Goal: Task Accomplishment & Management: Use online tool/utility

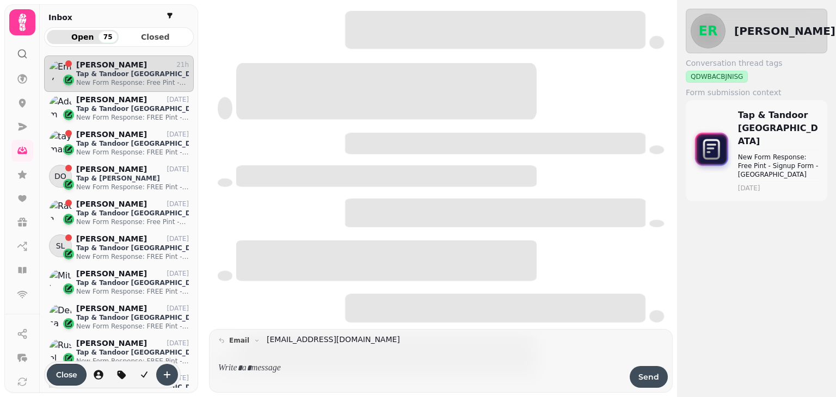
scroll to position [324, 142]
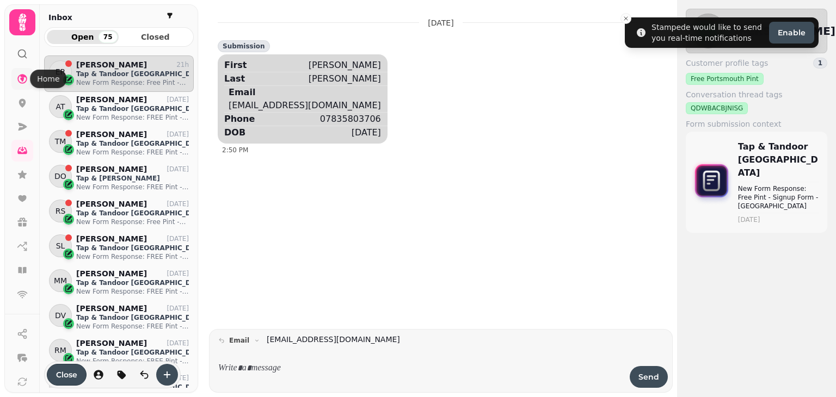
click at [24, 79] on icon at bounding box center [22, 78] width 11 height 11
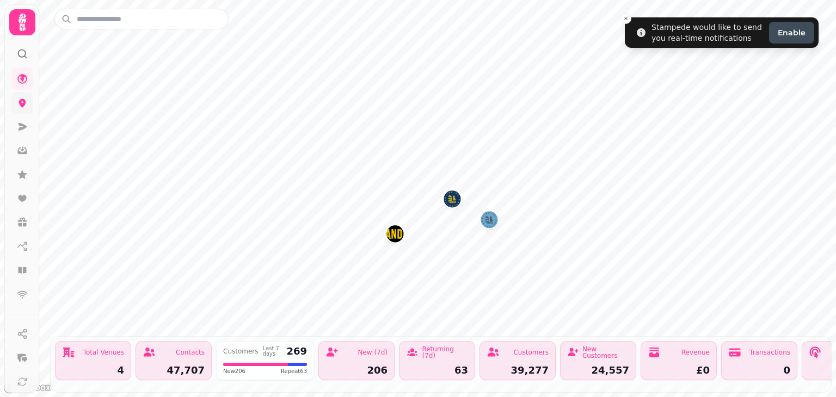
click at [13, 107] on link at bounding box center [22, 103] width 22 height 22
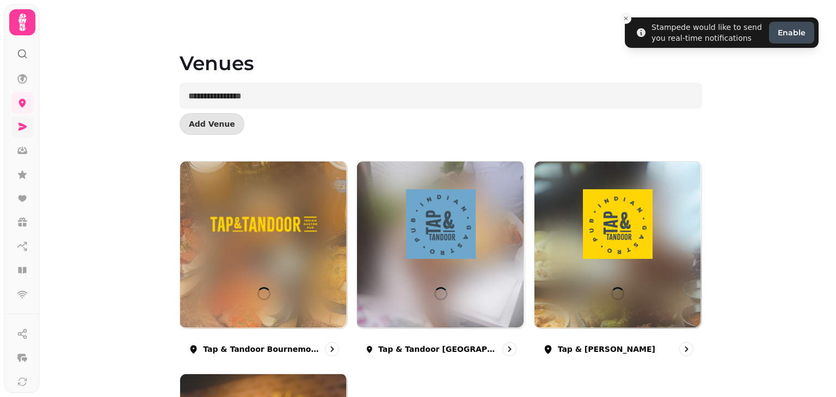
click at [22, 124] on icon at bounding box center [23, 127] width 9 height 8
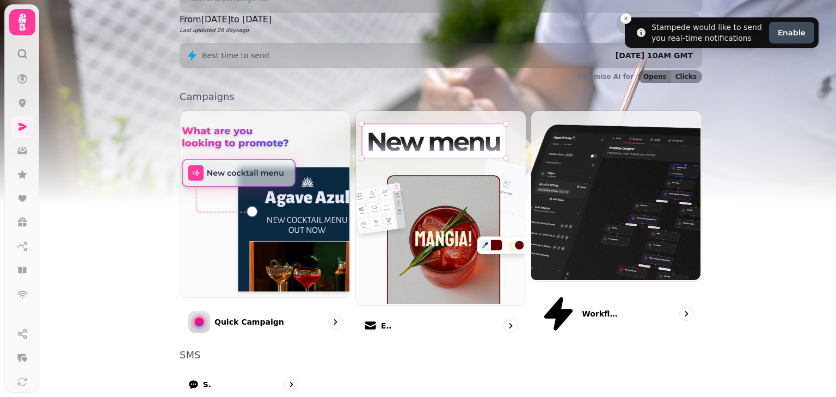
scroll to position [280, 0]
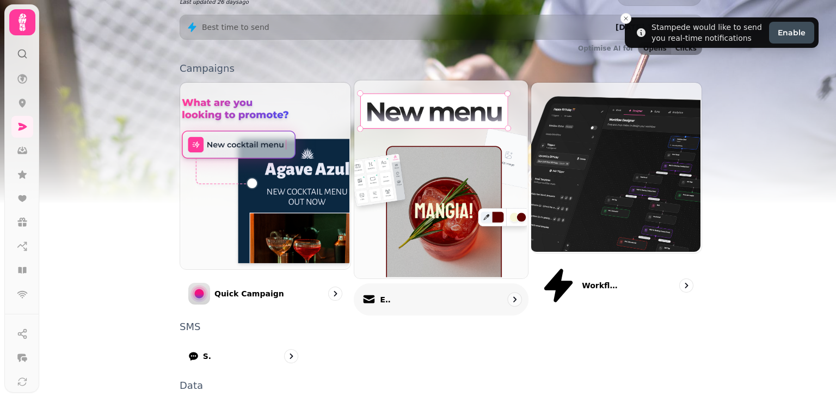
click at [444, 284] on div "Email" at bounding box center [441, 300] width 175 height 32
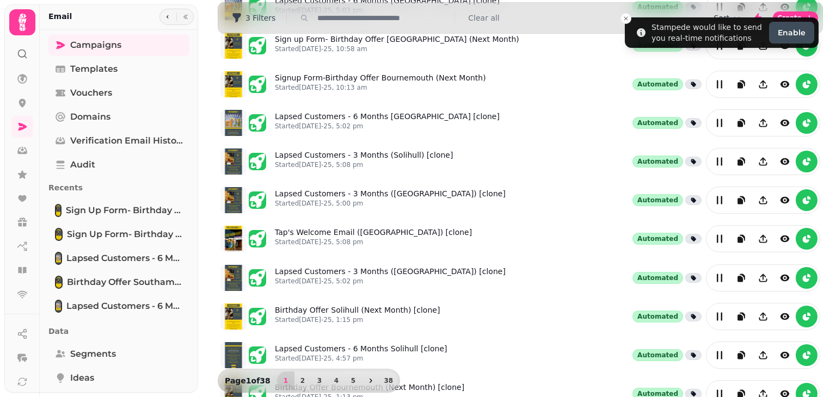
scroll to position [267, 0]
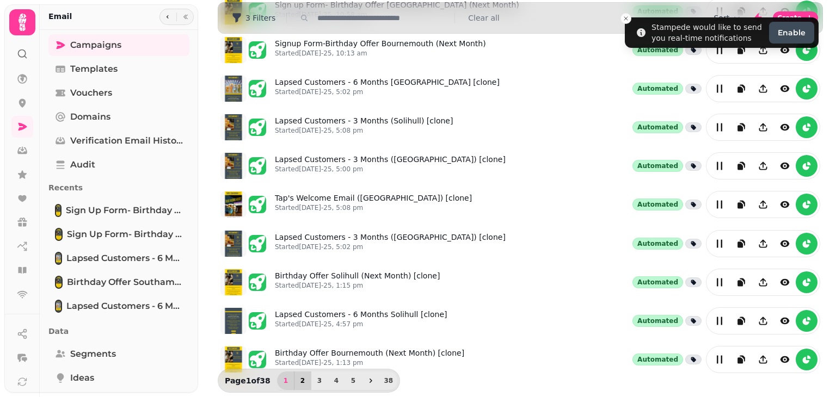
click at [302, 374] on button "2" at bounding box center [302, 381] width 17 height 19
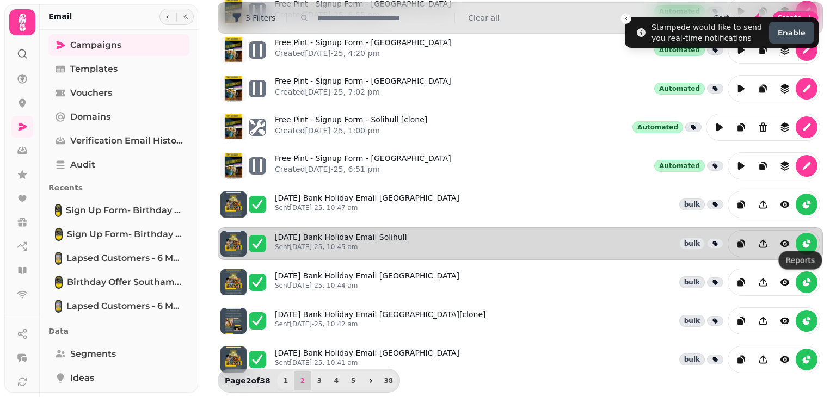
drag, startPoint x: 790, startPoint y: 294, endPoint x: 801, endPoint y: 250, distance: 45.3
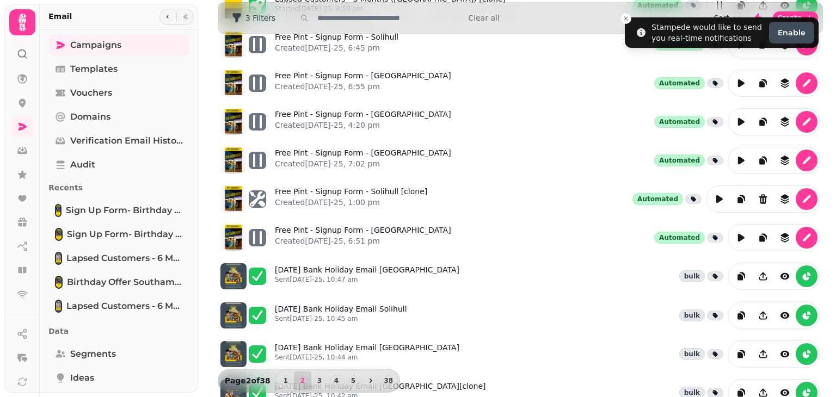
scroll to position [218, 0]
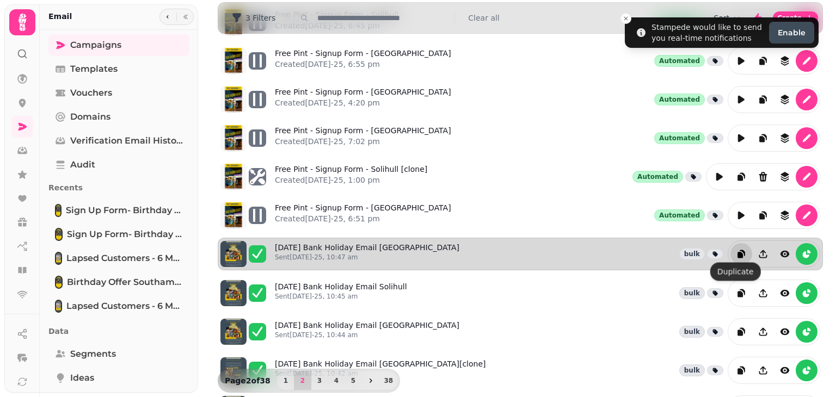
click at [738, 253] on icon "duplicate" at bounding box center [740, 256] width 5 height 6
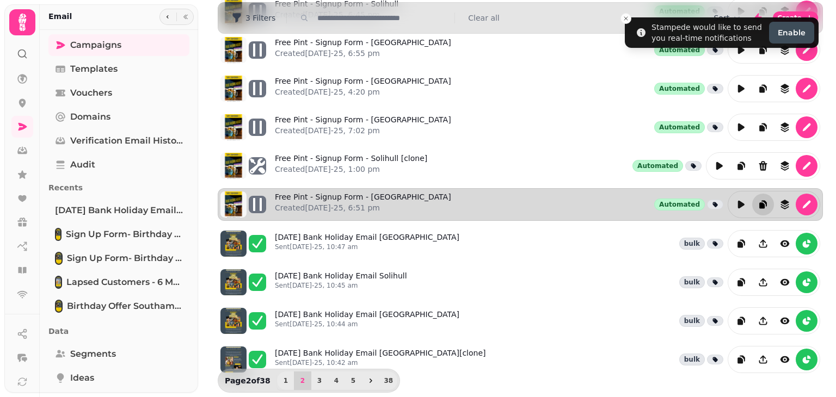
scroll to position [0, 0]
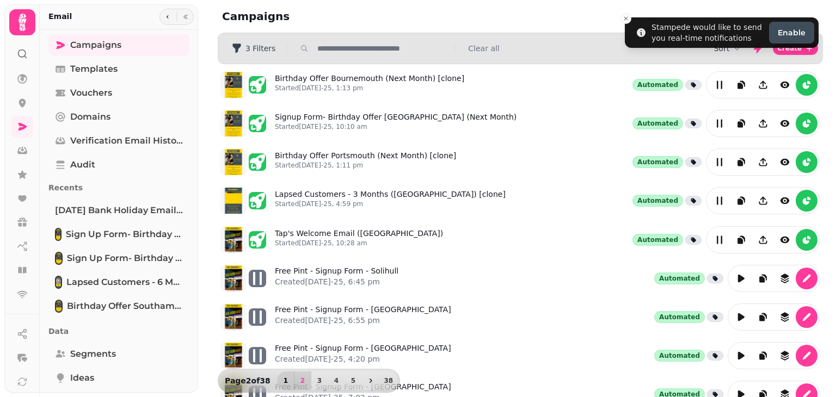
click at [287, 376] on button "1" at bounding box center [285, 381] width 17 height 19
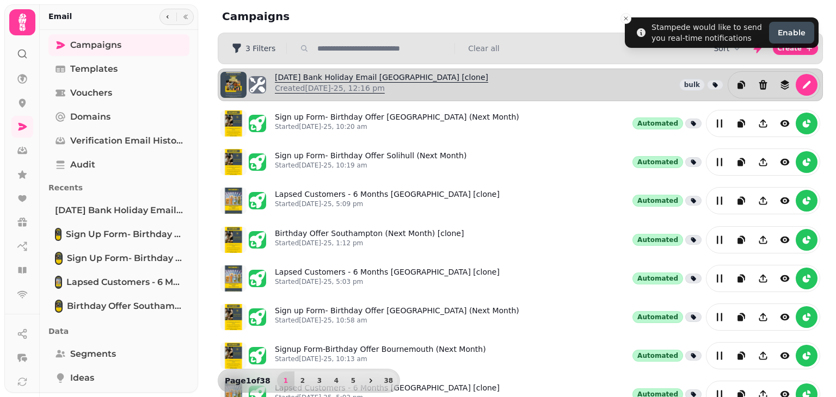
click at [401, 80] on link "[DATE] Bank Holiday Email [GEOGRAPHIC_DATA] [clone] Created [DATE]-25, 12:16 pm" at bounding box center [381, 85] width 213 height 26
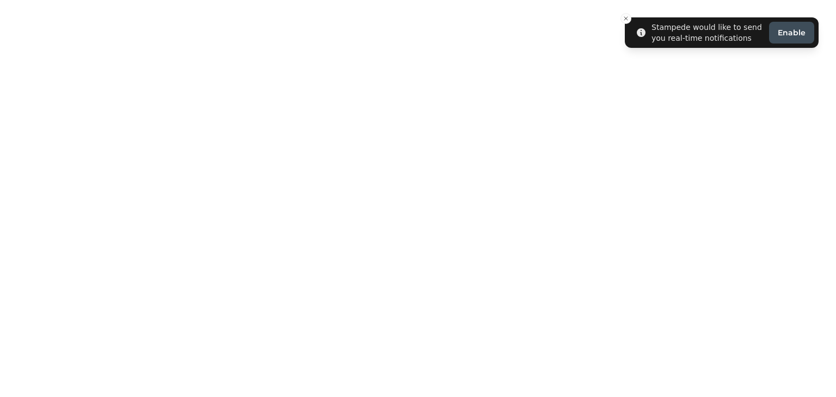
select select "**********"
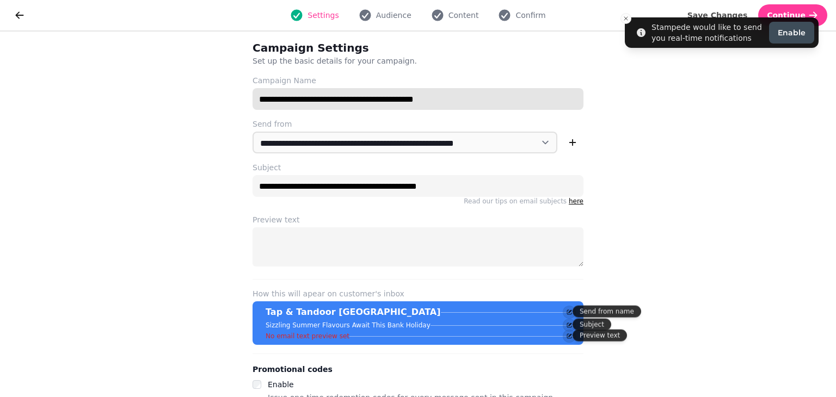
click at [473, 92] on input "**********" at bounding box center [418, 99] width 331 height 22
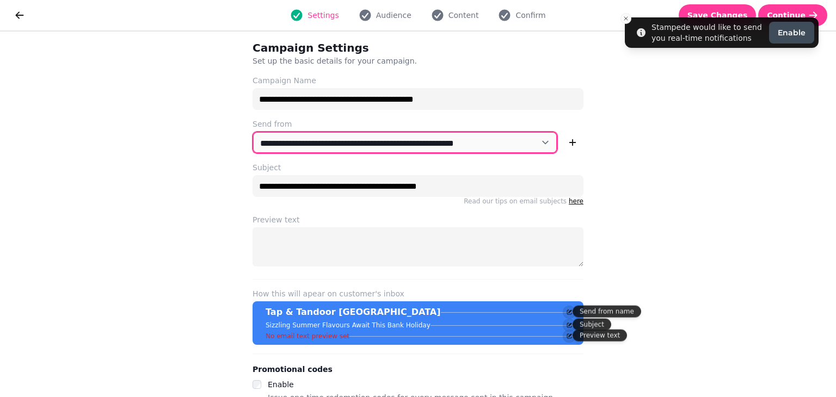
click at [536, 140] on select "**********" at bounding box center [405, 143] width 305 height 22
click at [253, 132] on select "**********" at bounding box center [405, 143] width 305 height 22
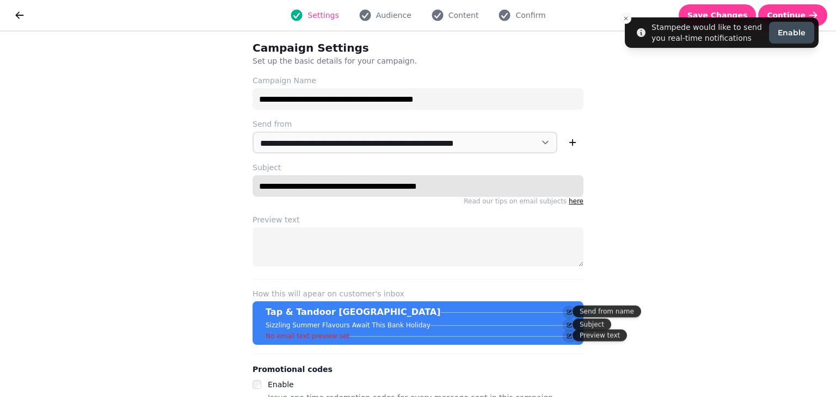
drag, startPoint x: 470, startPoint y: 191, endPoint x: 270, endPoint y: 181, distance: 200.6
click at [270, 181] on input "**********" at bounding box center [418, 186] width 331 height 22
type input "*"
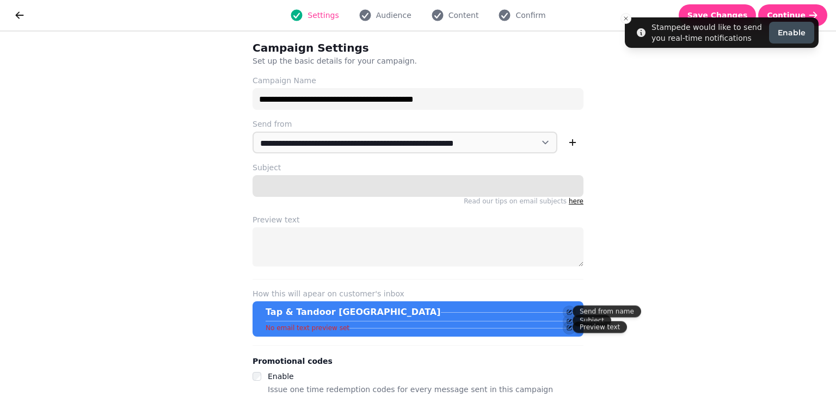
paste input "**********"
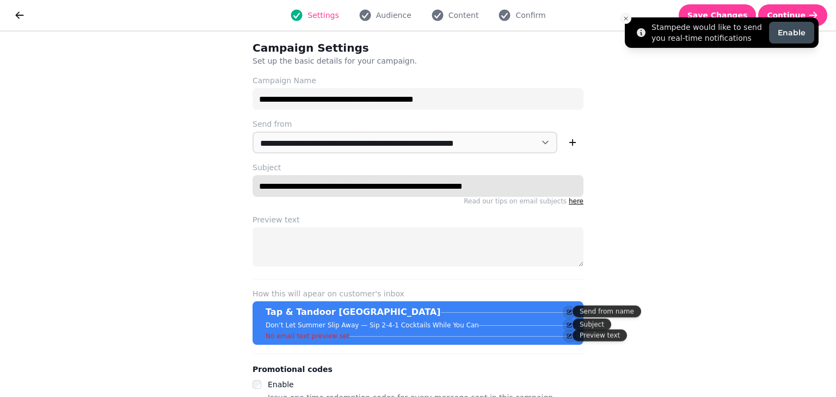
type input "**********"
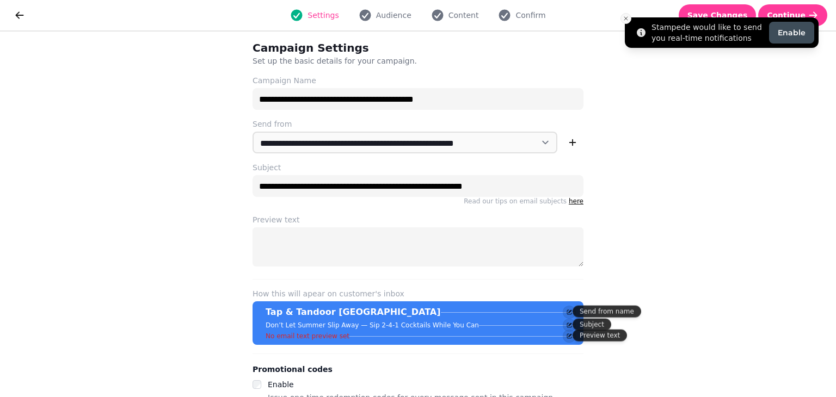
click at [627, 16] on icon "Close toast" at bounding box center [626, 18] width 7 height 7
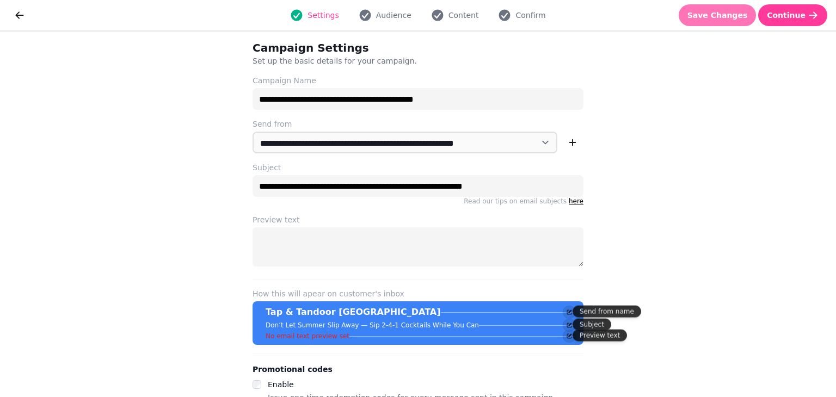
click at [717, 17] on span "Save Changes" at bounding box center [718, 15] width 60 height 8
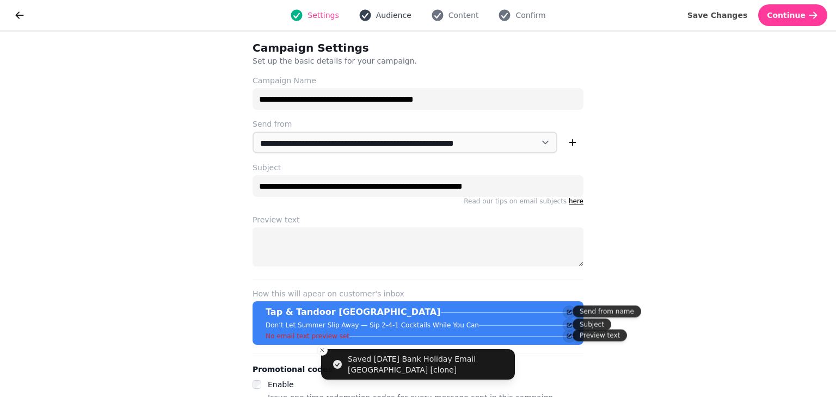
click at [398, 14] on span "Audience" at bounding box center [393, 15] width 35 height 11
select select "**********"
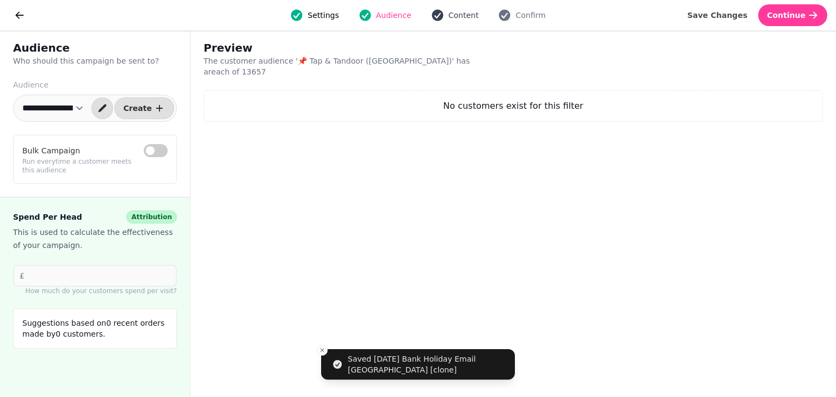
click at [449, 13] on span "Content" at bounding box center [464, 15] width 30 height 11
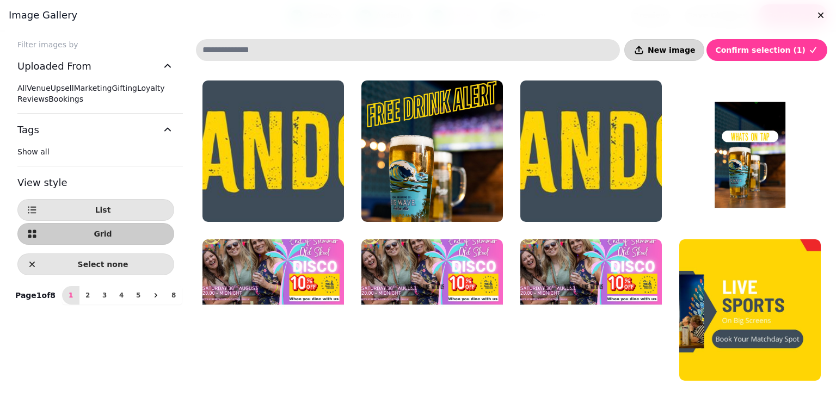
click at [681, 46] on span "New image" at bounding box center [671, 50] width 47 height 8
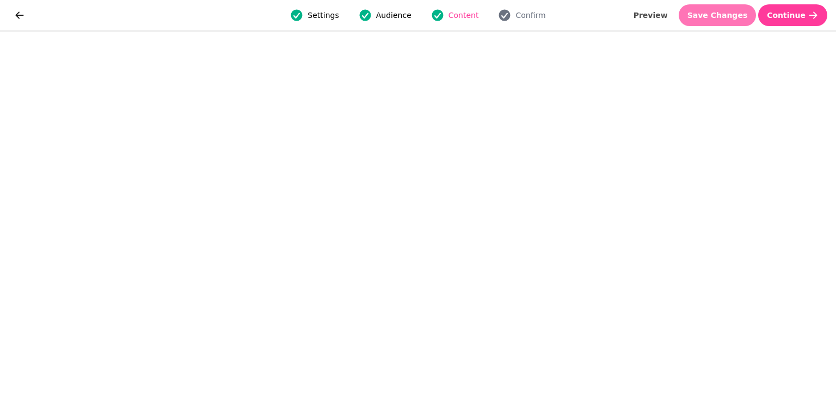
click at [739, 4] on button "Save Changes" at bounding box center [718, 15] width 78 height 22
click at [727, 12] on span "Save Changes" at bounding box center [718, 15] width 60 height 8
click at [716, 26] on button "Save Changes" at bounding box center [718, 15] width 78 height 22
click at [747, 22] on button "Save Changes" at bounding box center [718, 15] width 78 height 22
click at [738, 14] on span "Save Changes" at bounding box center [718, 15] width 60 height 8
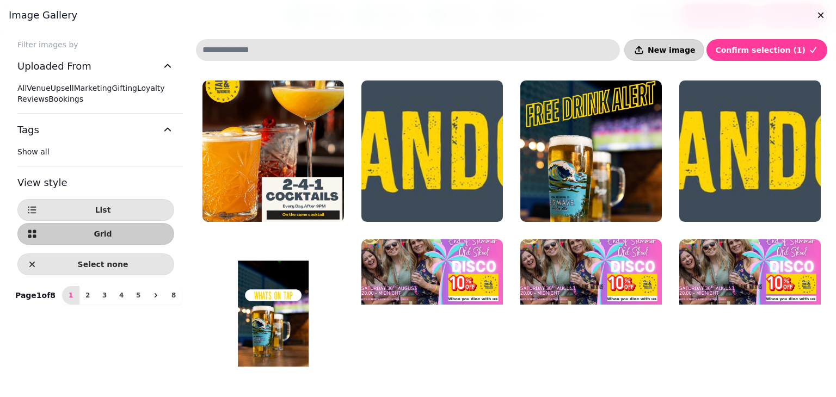
click at [667, 48] on span "New image" at bounding box center [671, 50] width 47 height 8
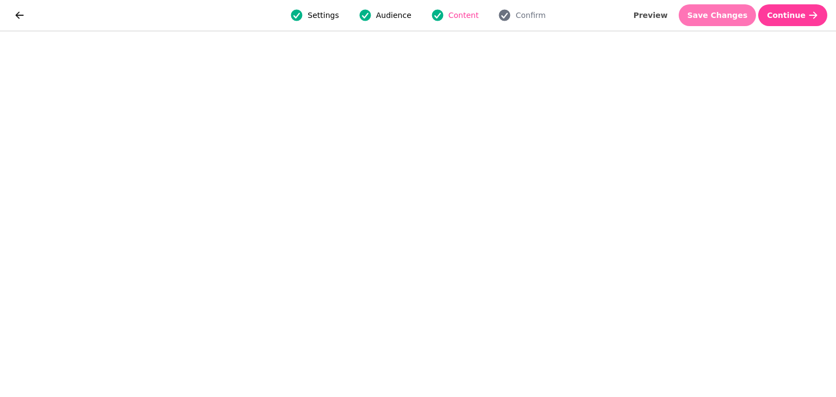
click at [732, 17] on span "Save Changes" at bounding box center [718, 15] width 60 height 8
click at [731, 15] on span "Save Changes" at bounding box center [718, 15] width 60 height 8
click at [727, 22] on button "Save Changes" at bounding box center [718, 15] width 78 height 22
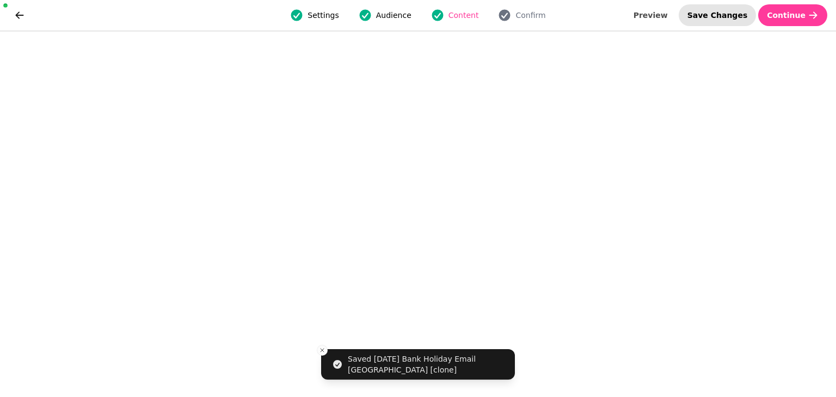
click at [734, 21] on button "Save Changes" at bounding box center [718, 15] width 78 height 22
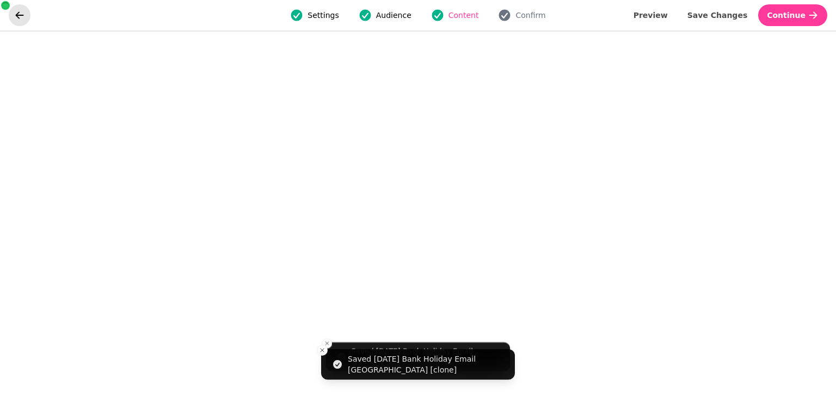
click at [22, 15] on icon "go back" at bounding box center [20, 14] width 8 height 7
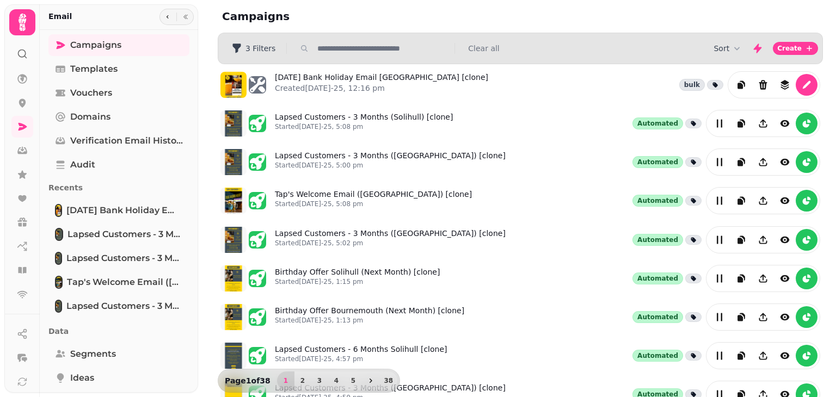
drag, startPoint x: 192, startPoint y: 194, endPoint x: 177, endPoint y: 246, distance: 53.6
click at [177, 246] on div "Campaigns Templates Vouchers Domains Verification email history Audit Recents […" at bounding box center [119, 255] width 158 height 442
drag, startPoint x: 191, startPoint y: 253, endPoint x: 189, endPoint y: 290, distance: 37.6
click at [189, 290] on div "Campaigns Templates Vouchers Domains Verification email history Audit Recents […" at bounding box center [119, 255] width 158 height 442
drag, startPoint x: 193, startPoint y: 297, endPoint x: 183, endPoint y: 331, distance: 35.0
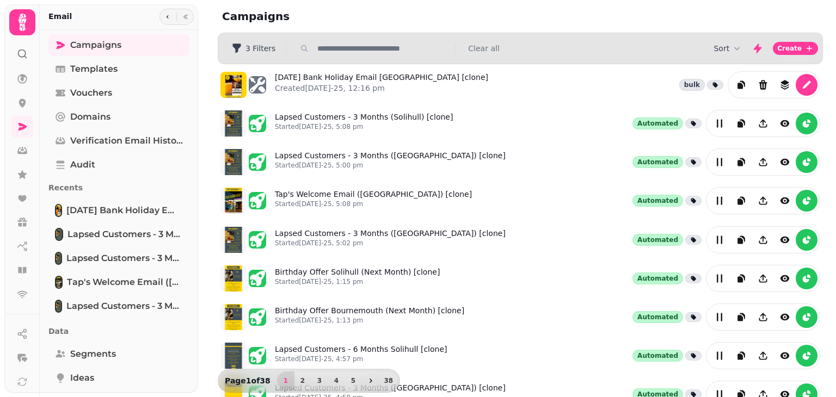
click at [183, 331] on div "Campaigns Templates Vouchers Domains Verification email history Audit Recents […" at bounding box center [119, 255] width 158 height 442
click at [176, 336] on p "Data" at bounding box center [118, 332] width 141 height 20
drag, startPoint x: 194, startPoint y: 290, endPoint x: 192, endPoint y: 346, distance: 56.1
click at [192, 346] on div "Campaigns Templates Vouchers Domains Verification email history Audit Recents […" at bounding box center [119, 255] width 158 height 442
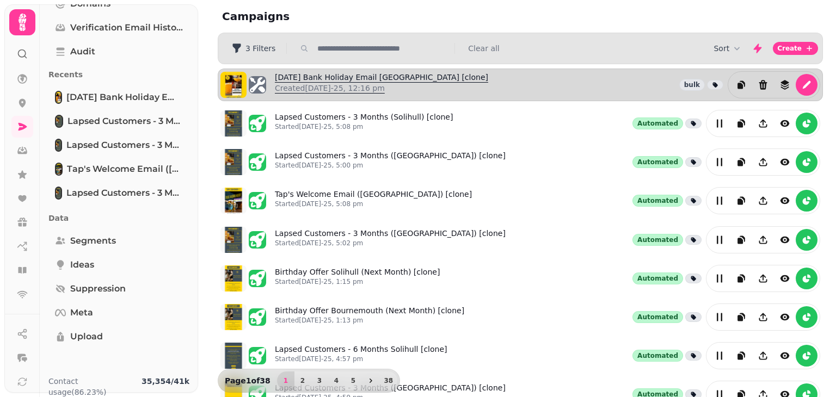
click at [369, 78] on link "[DATE] Bank Holiday Email [GEOGRAPHIC_DATA] [clone] Created [DATE]-25, 12:16 pm" at bounding box center [381, 85] width 213 height 26
select select "**********"
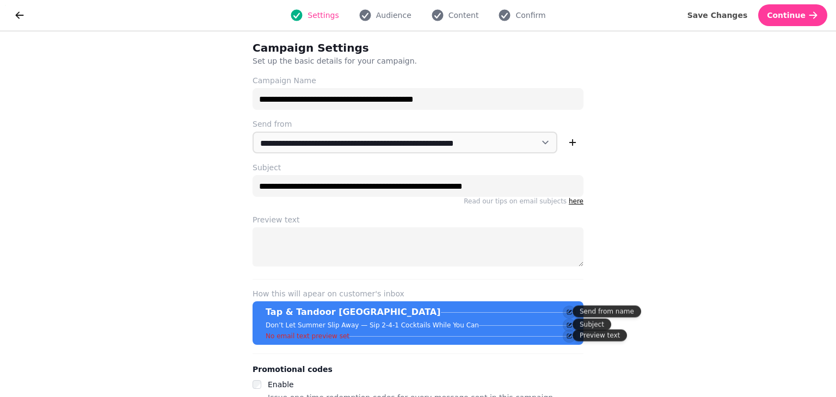
scroll to position [15, 0]
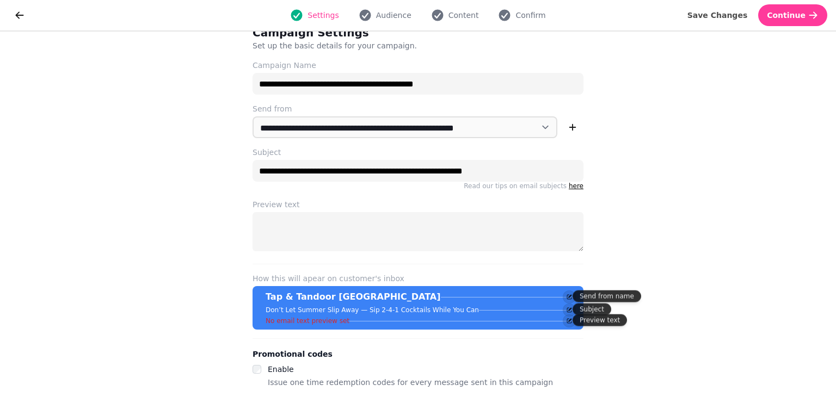
click at [384, 22] on div "Settings Audience Content Confirm" at bounding box center [418, 15] width 764 height 22
click at [452, 13] on span "Content" at bounding box center [464, 15] width 30 height 11
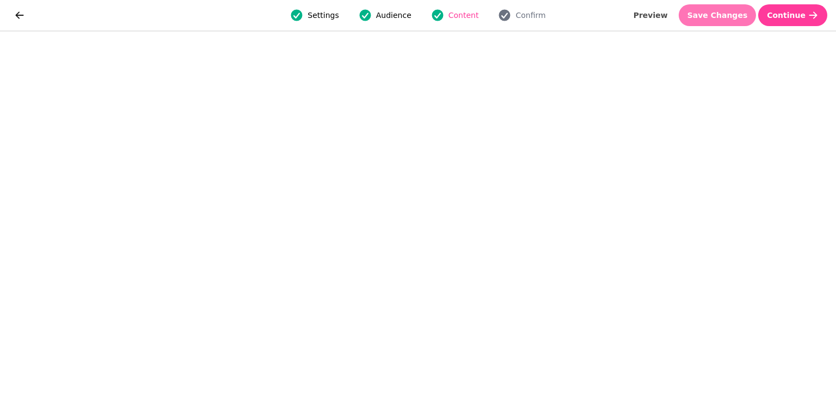
click at [719, 12] on span "Save Changes" at bounding box center [718, 15] width 60 height 8
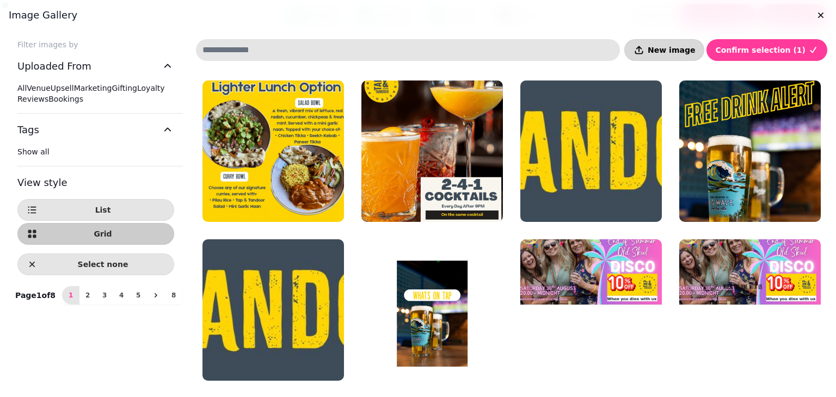
click at [675, 44] on button "New image" at bounding box center [664, 50] width 80 height 22
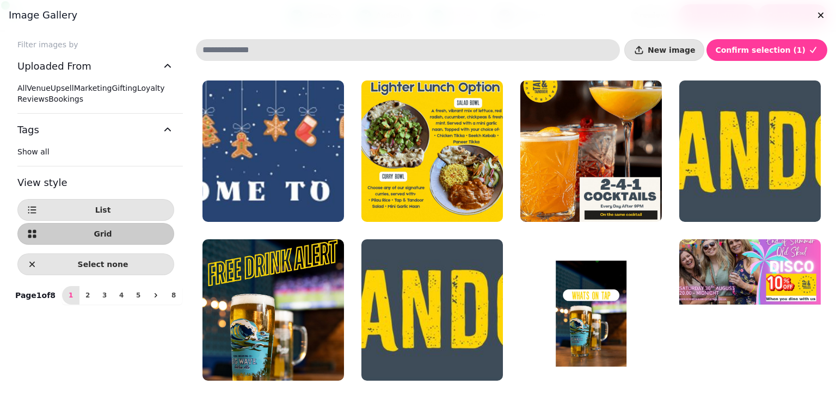
click at [575, 25] on div "Image gallery" at bounding box center [418, 15] width 836 height 30
click at [668, 57] on button "New image" at bounding box center [664, 50] width 80 height 22
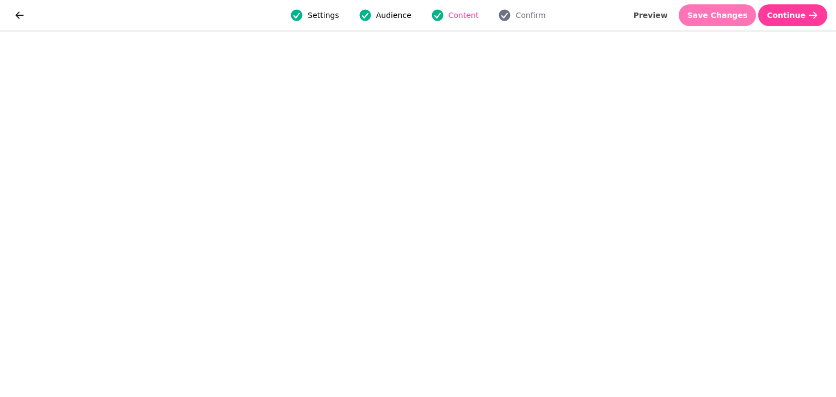
click at [728, 16] on span "Save Changes" at bounding box center [718, 15] width 60 height 8
click at [740, 11] on span "Save Changes" at bounding box center [718, 15] width 60 height 8
click at [744, 14] on span "Save Changes" at bounding box center [718, 15] width 60 height 8
click at [732, 15] on span "Save Changes" at bounding box center [718, 15] width 60 height 8
click at [712, 15] on span "Save Changes" at bounding box center [718, 15] width 60 height 8
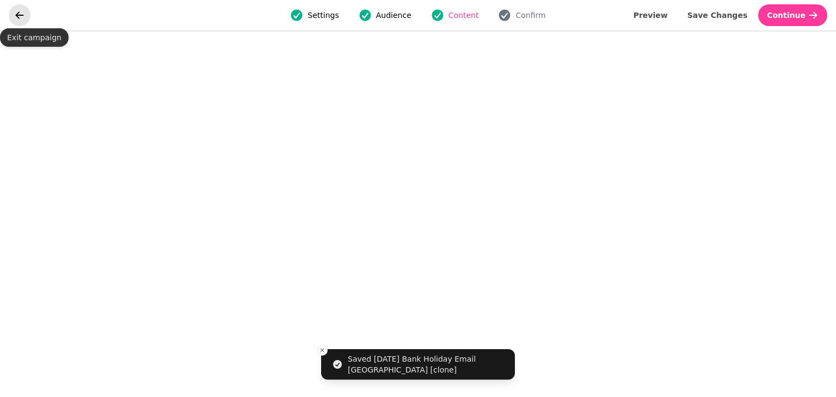
click at [28, 17] on button "go back" at bounding box center [20, 15] width 22 height 22
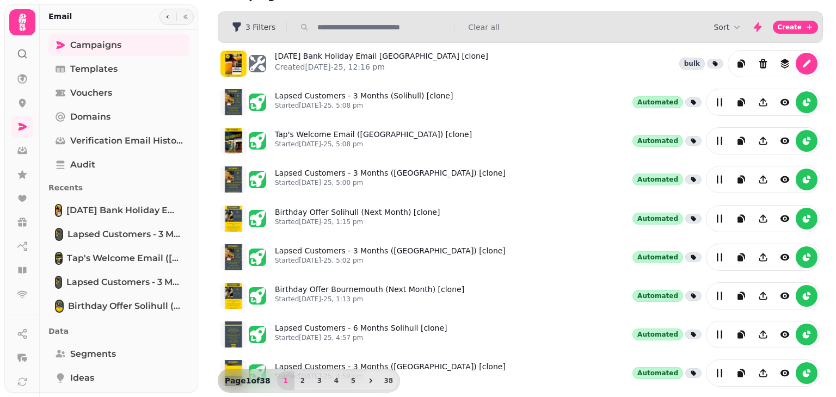
scroll to position [20, 0]
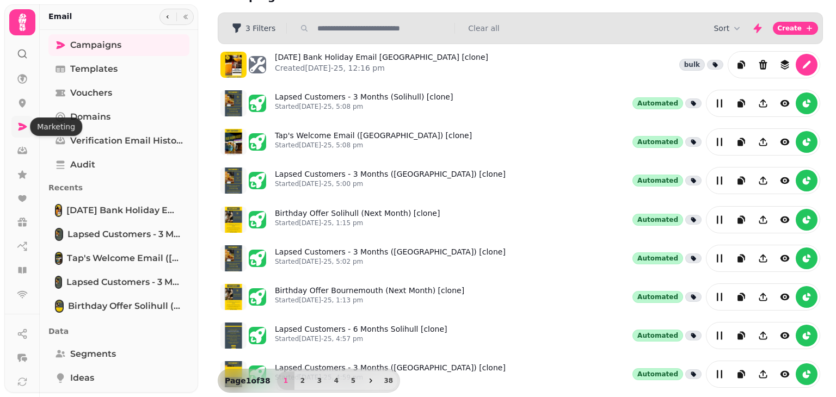
click at [22, 128] on icon at bounding box center [23, 127] width 9 height 8
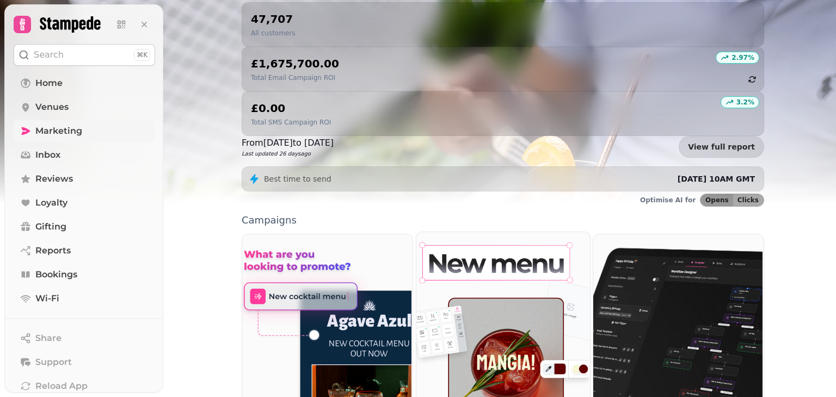
scroll to position [281, 0]
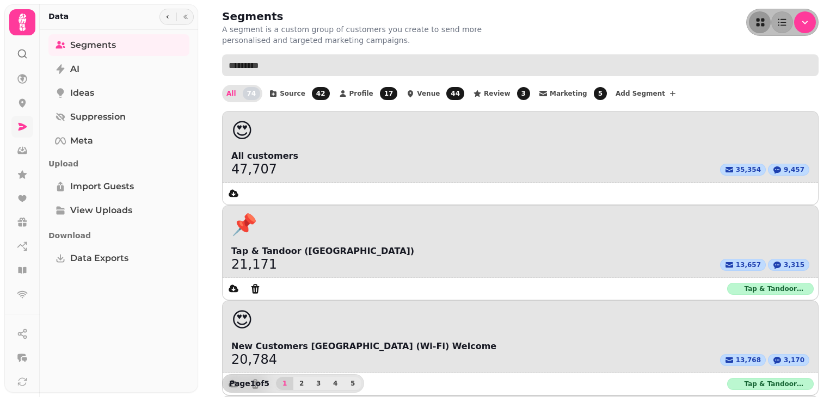
click at [401, 68] on input "text" at bounding box center [520, 65] width 597 height 22
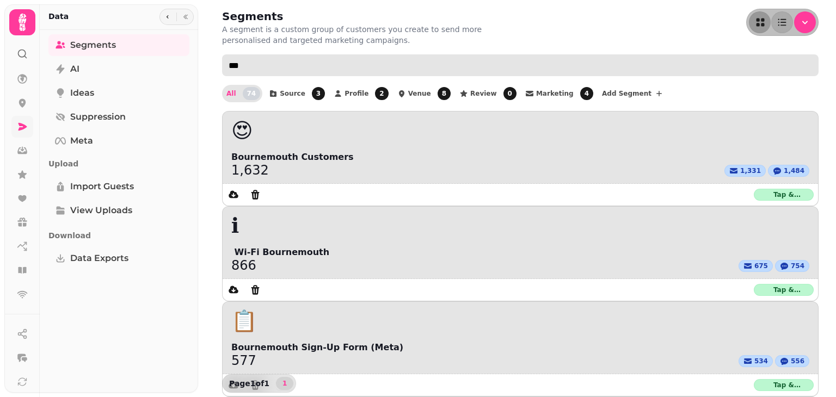
type input "***"
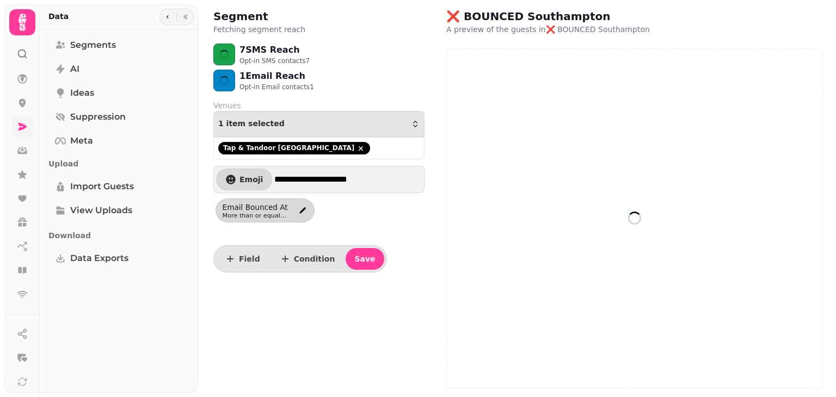
select select "**"
